Goal: Task Accomplishment & Management: Use online tool/utility

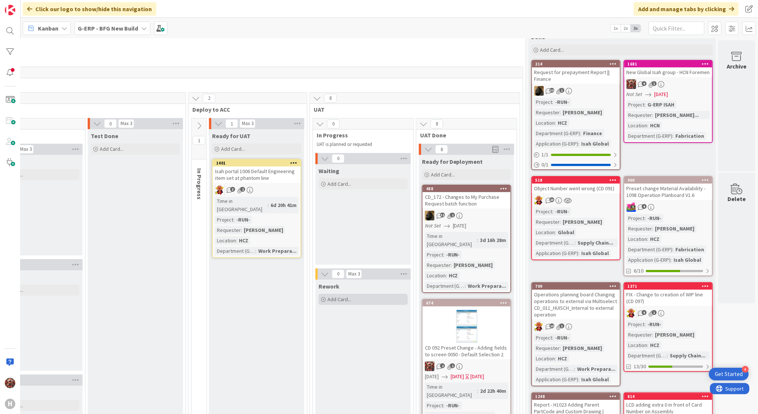
scroll to position [0, 712]
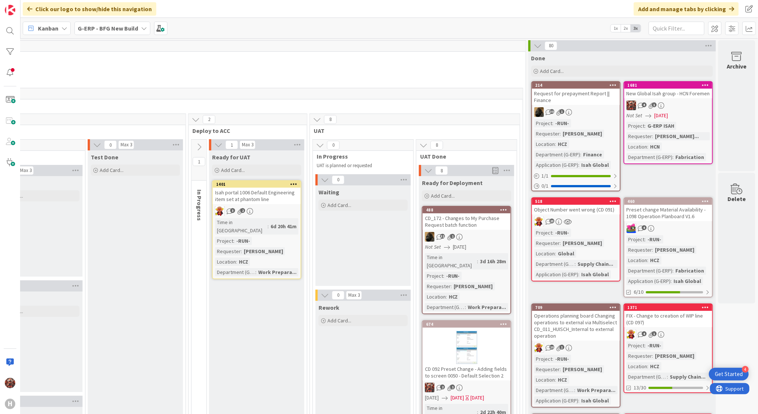
drag, startPoint x: 479, startPoint y: 14, endPoint x: 479, endPoint y: 8, distance: 5.6
click at [479, 8] on div "Click our logo to show/hide this navigation Add and manage tabs by clicking" at bounding box center [389, 9] width 738 height 18
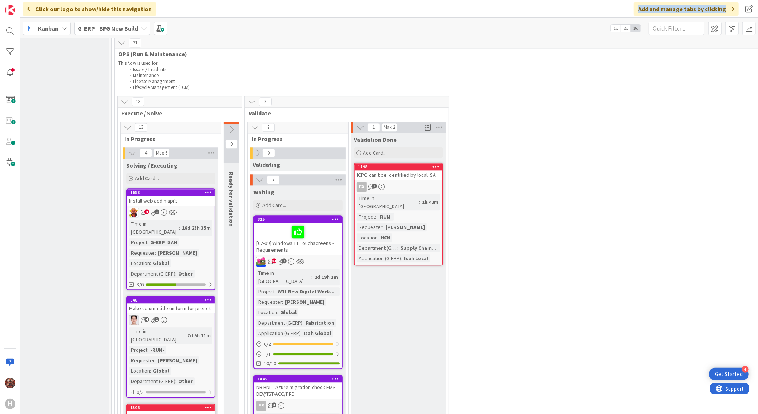
scroll to position [1389, 27]
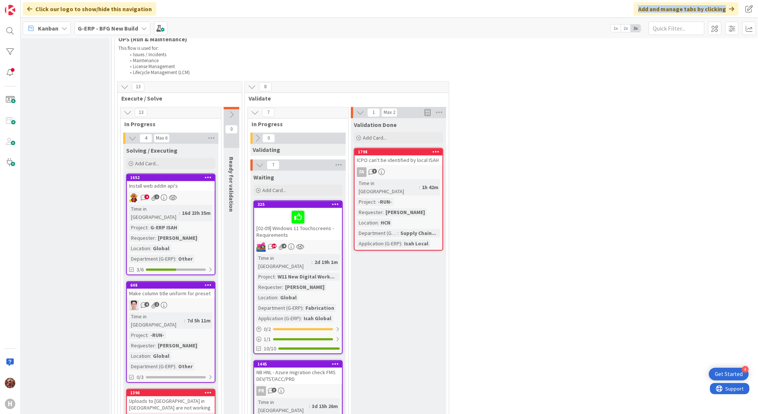
click at [150, 181] on div "Install web addin api's" at bounding box center [171, 186] width 88 height 10
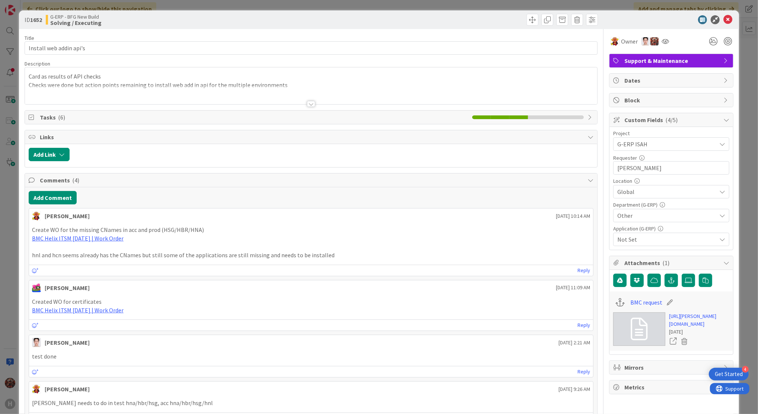
click at [307, 103] on div at bounding box center [311, 104] width 8 height 6
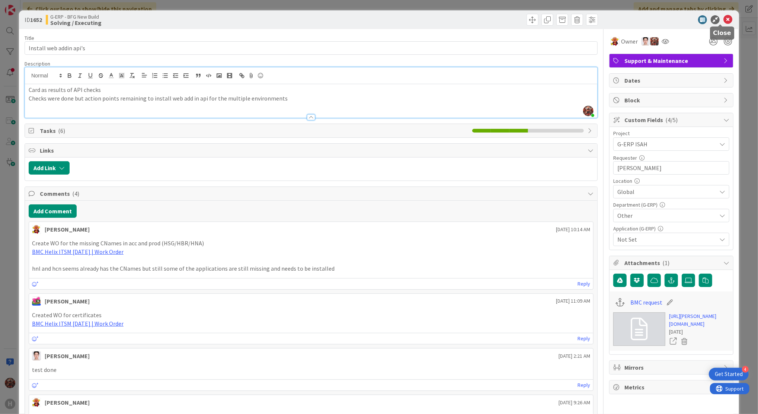
click at [724, 19] on icon at bounding box center [728, 19] width 9 height 9
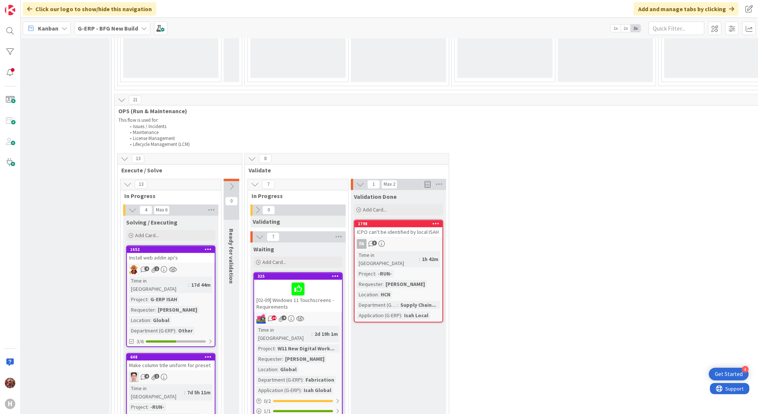
scroll to position [1300, 27]
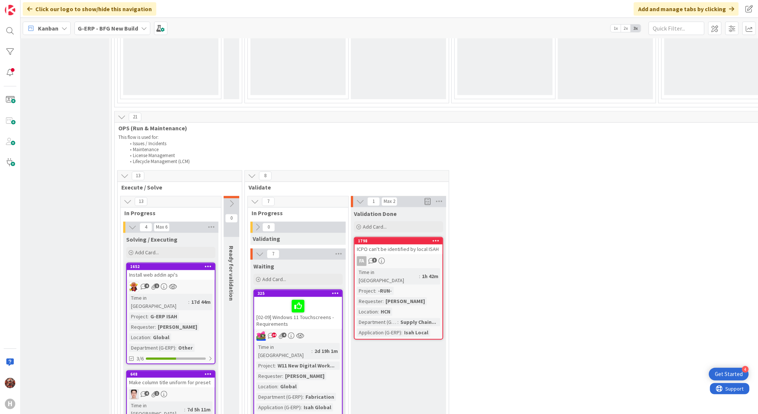
click at [404, 244] on div "ICPO can't be identified by local ISAH" at bounding box center [399, 249] width 88 height 10
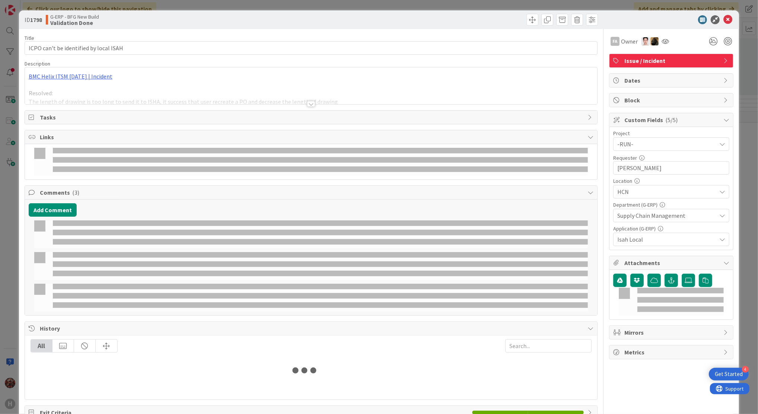
select select "sql"
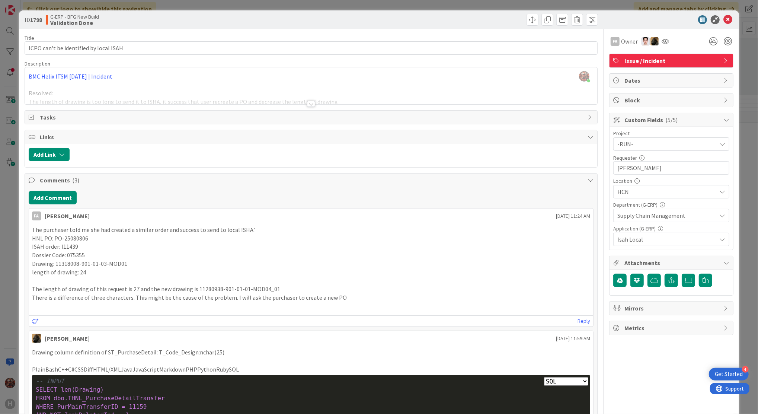
click at [307, 103] on div at bounding box center [311, 104] width 8 height 6
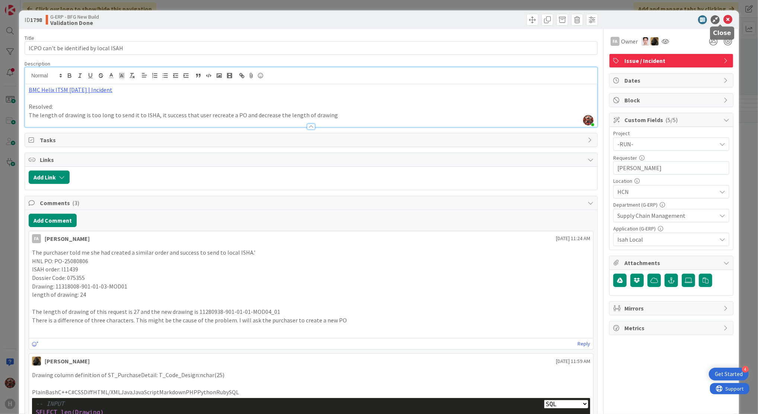
click at [724, 19] on icon at bounding box center [728, 19] width 9 height 9
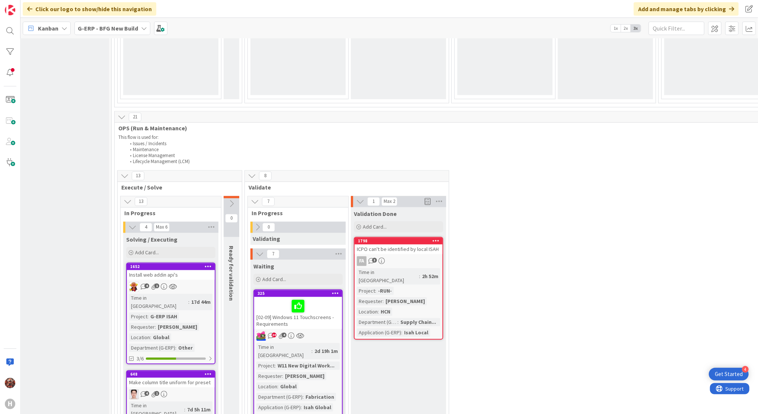
click at [436, 238] on icon at bounding box center [435, 240] width 7 height 5
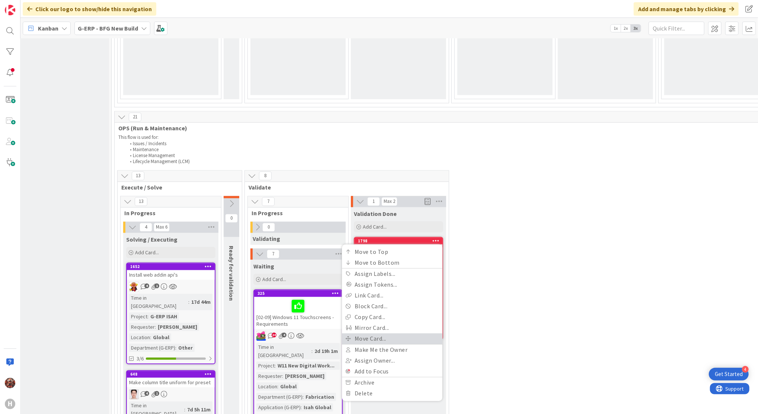
click at [370, 333] on link "Move Card..." at bounding box center [392, 338] width 100 height 11
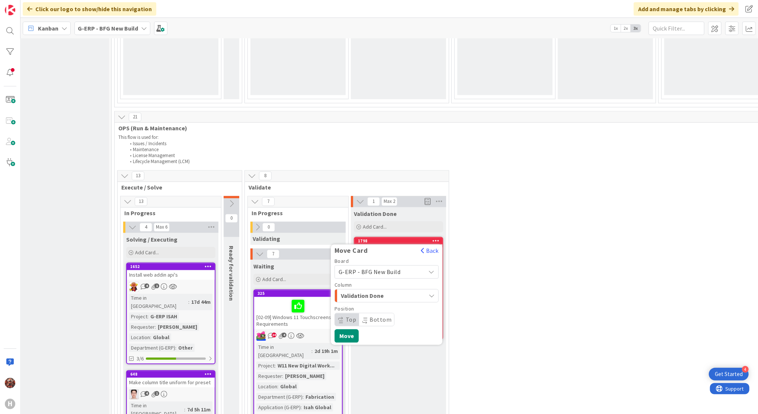
click at [387, 291] on span "Validation Done" at bounding box center [369, 296] width 56 height 10
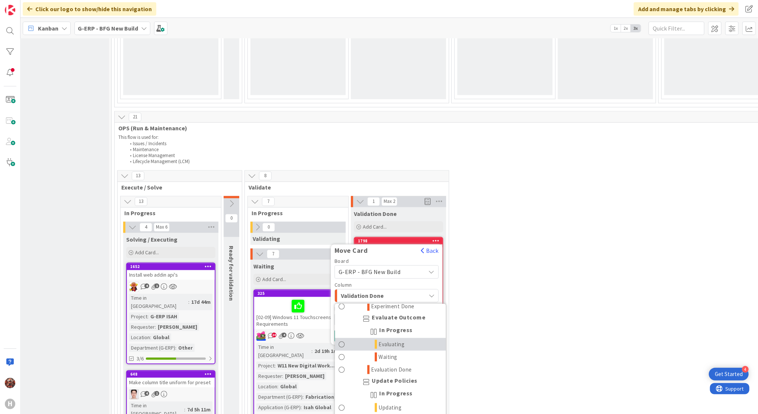
scroll to position [807, 0]
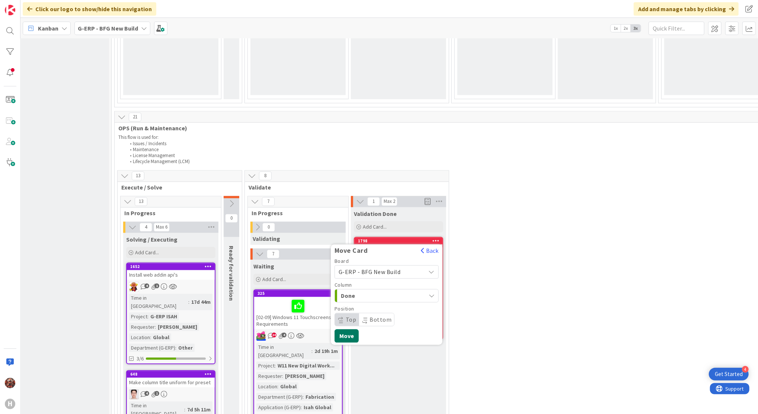
click at [352, 329] on button "Move" at bounding box center [347, 335] width 24 height 13
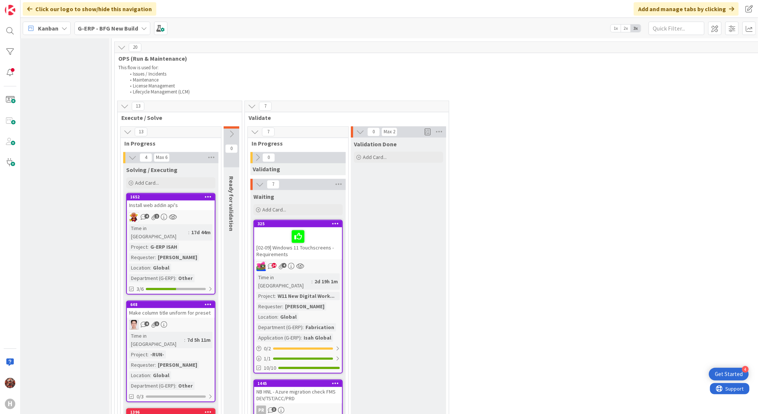
scroll to position [1449, 27]
